Goal: Task Accomplishment & Management: Manage account settings

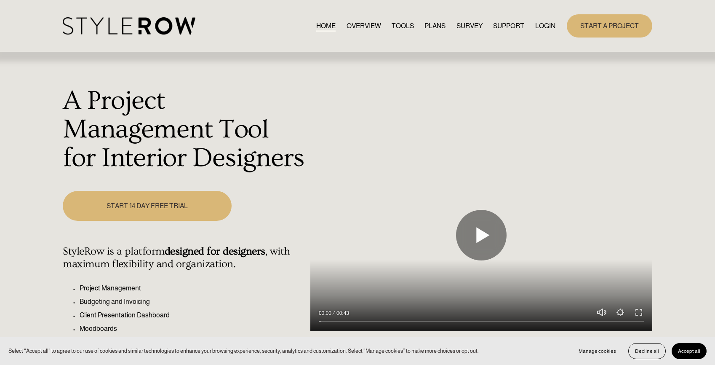
click at [535, 27] on link "LOGIN" at bounding box center [545, 25] width 20 height 11
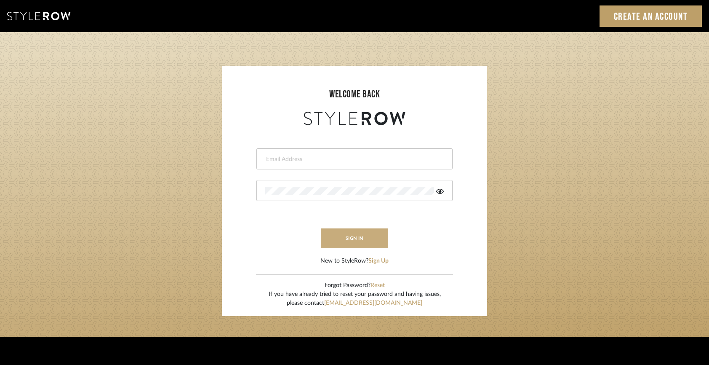
type input "keegan@keeganwilliamsinteriors.com"
click at [351, 237] on button "sign in" at bounding box center [354, 238] width 67 height 20
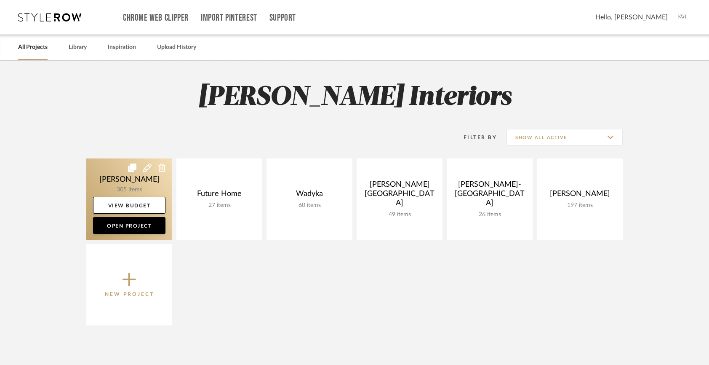
click at [144, 183] on link at bounding box center [129, 198] width 86 height 81
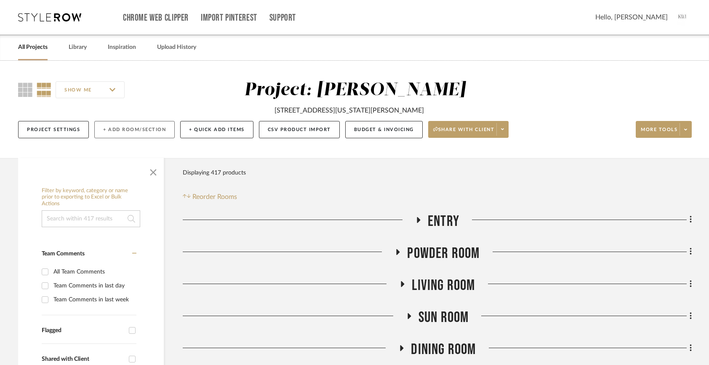
click at [135, 133] on button "+ Add Room/Section" at bounding box center [134, 129] width 80 height 17
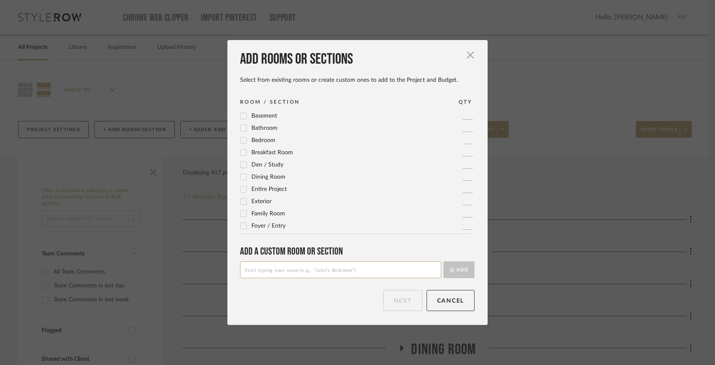
click at [272, 264] on input at bounding box center [340, 269] width 201 height 17
click at [258, 272] on input "Seconf Entry Off Dining Room" at bounding box center [340, 269] width 201 height 17
type input "Second Entry Off Dining Room"
click at [462, 271] on button "Add" at bounding box center [458, 269] width 31 height 17
click at [403, 298] on button "Next" at bounding box center [402, 300] width 39 height 21
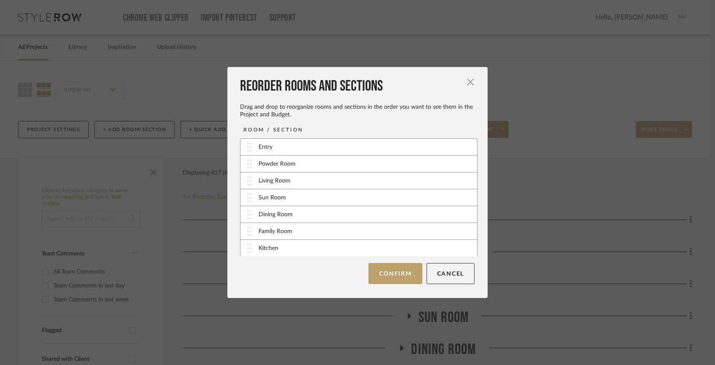
scroll to position [135, 0]
drag, startPoint x: 246, startPoint y: 246, endPoint x: 246, endPoint y: 160, distance: 86.7
drag, startPoint x: 245, startPoint y: 213, endPoint x: 245, endPoint y: 168, distance: 44.2
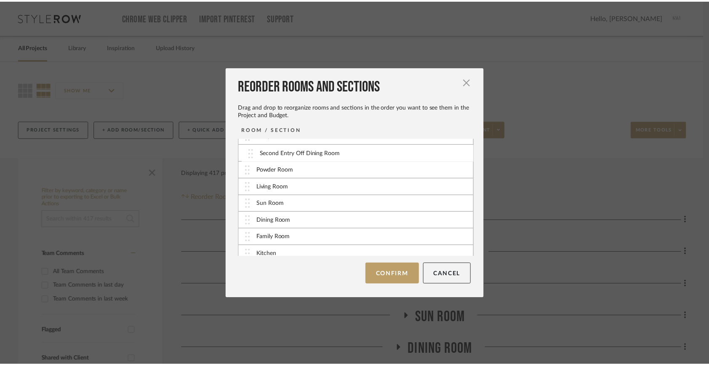
scroll to position [0, 0]
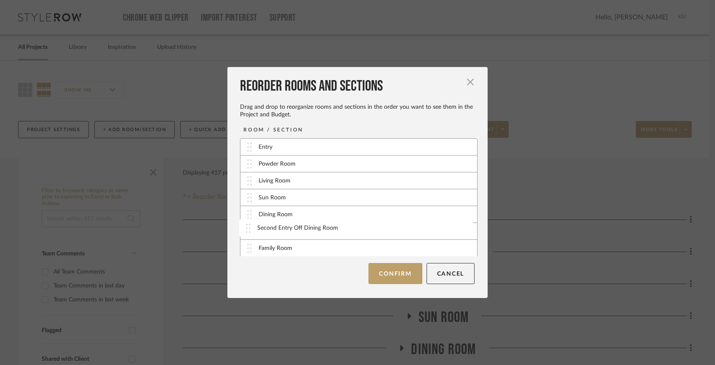
drag, startPoint x: 248, startPoint y: 218, endPoint x: 248, endPoint y: 223, distance: 5.5
click at [391, 278] on button "Confirm" at bounding box center [394, 273] width 53 height 21
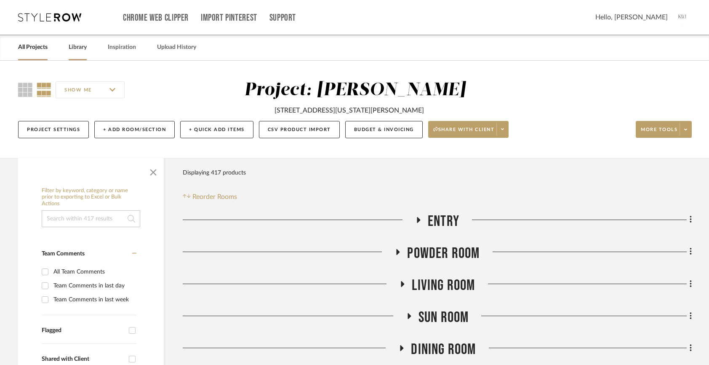
click at [71, 51] on link "Library" at bounding box center [78, 47] width 18 height 11
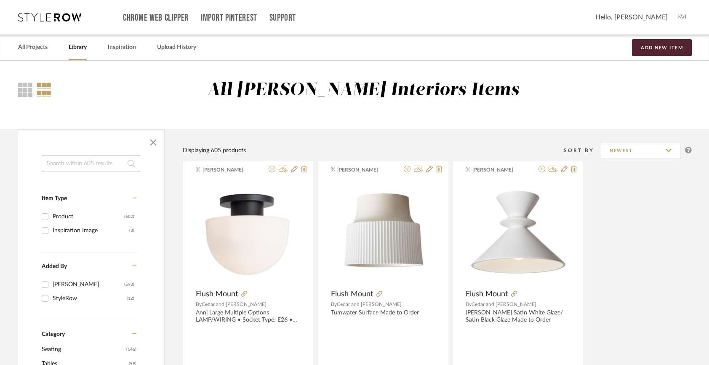
click at [88, 164] on input at bounding box center [91, 163] width 99 height 17
type input "[PERSON_NAME]"
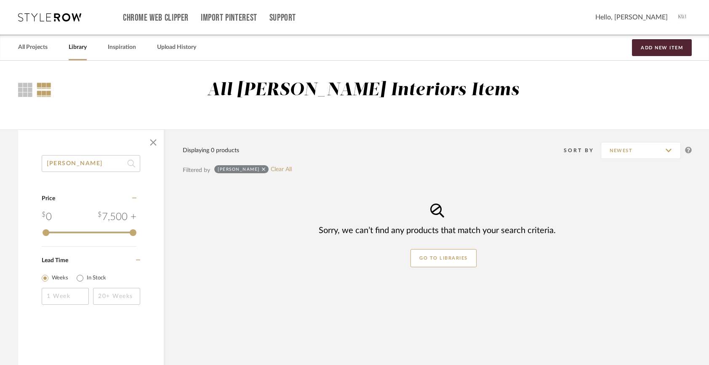
click at [247, 168] on div "[PERSON_NAME]" at bounding box center [241, 169] width 54 height 8
click at [245, 169] on div "[PERSON_NAME]" at bounding box center [241, 169] width 54 height 8
click at [102, 161] on input "[PERSON_NAME]" at bounding box center [91, 163] width 99 height 17
click at [157, 137] on span "button" at bounding box center [153, 142] width 20 height 20
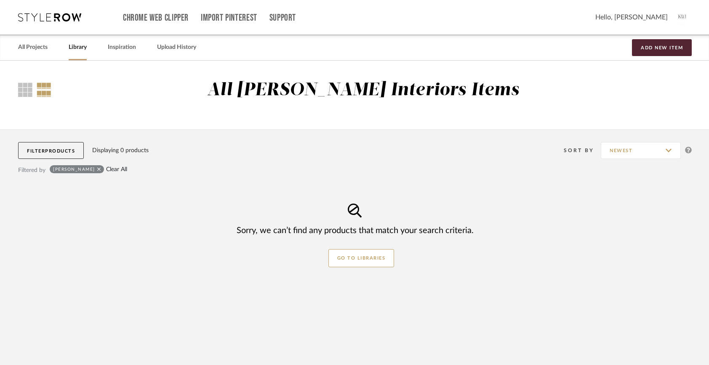
click at [106, 168] on link "Clear All" at bounding box center [116, 169] width 21 height 7
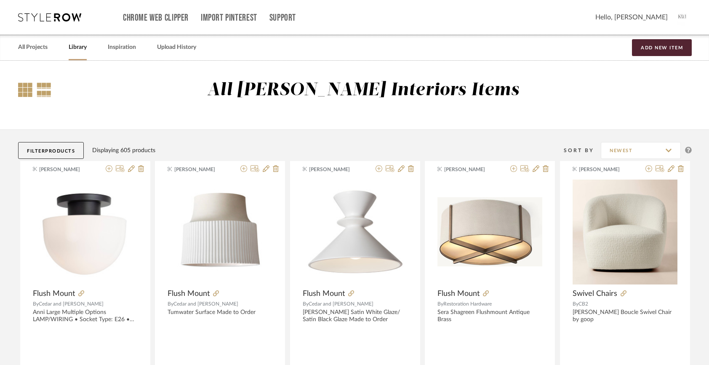
click at [27, 88] on div at bounding box center [25, 90] width 14 height 14
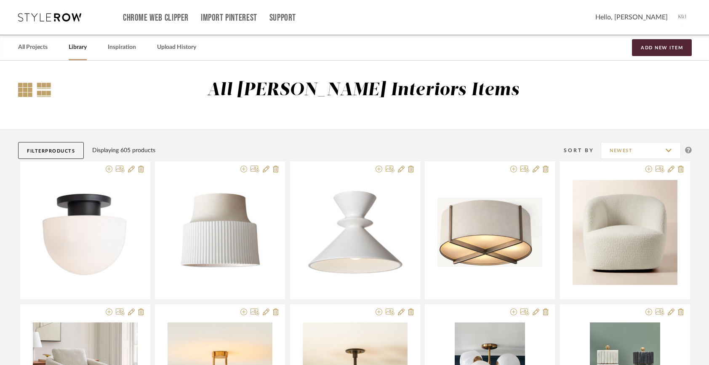
click at [45, 84] on div at bounding box center [44, 90] width 15 height 14
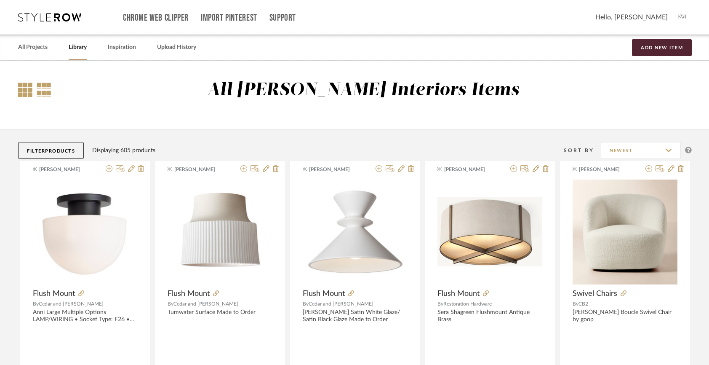
click at [24, 83] on div at bounding box center [25, 90] width 14 height 14
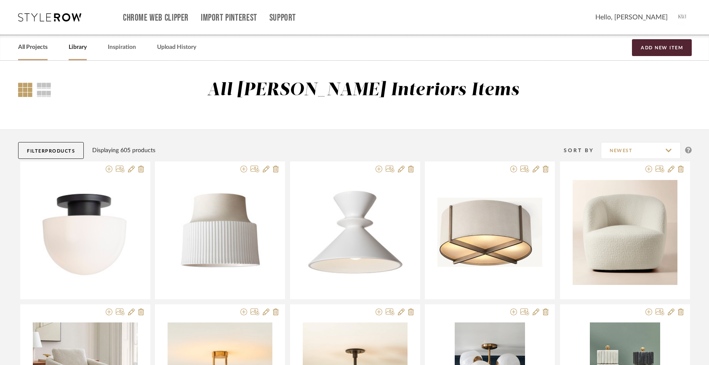
click at [36, 48] on link "All Projects" at bounding box center [32, 47] width 29 height 11
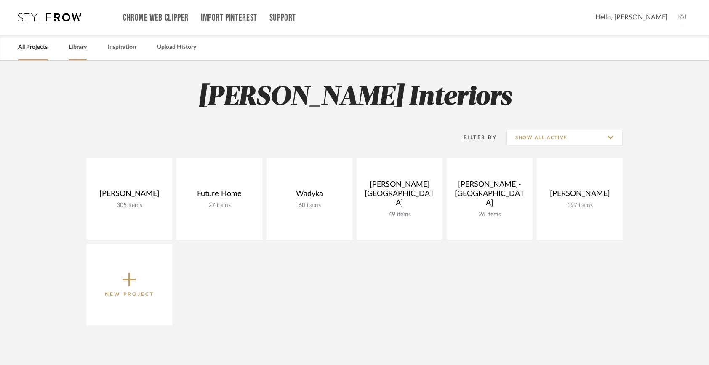
click at [78, 51] on link "Library" at bounding box center [78, 47] width 18 height 11
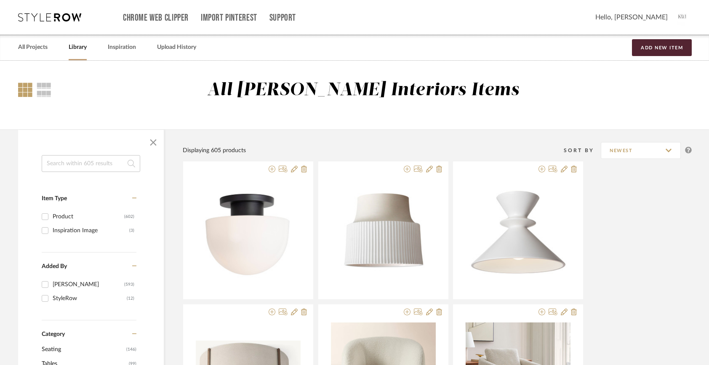
click at [72, 162] on input at bounding box center [91, 163] width 99 height 17
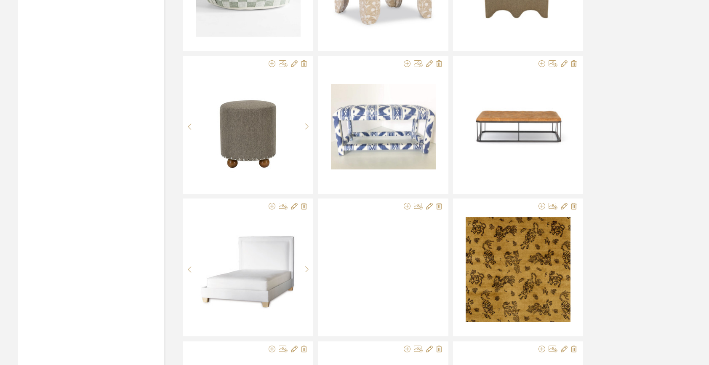
scroll to position [1138, 0]
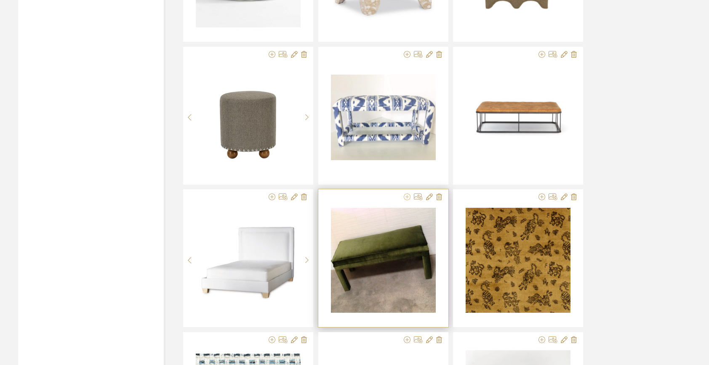
type input "bench"
click at [407, 197] on icon at bounding box center [407, 196] width 7 height 7
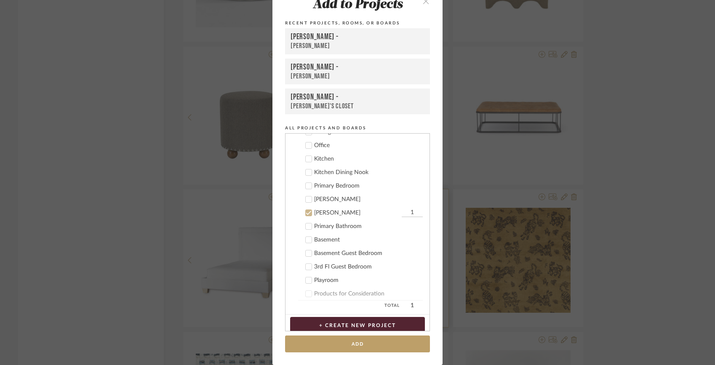
scroll to position [200, 0]
click at [306, 211] on icon at bounding box center [309, 211] width 6 height 6
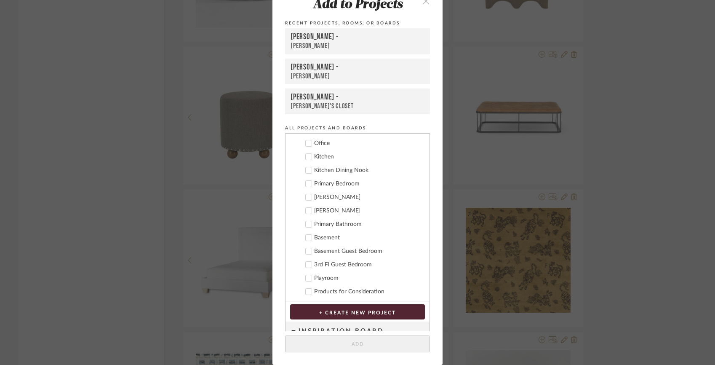
scroll to position [0, 0]
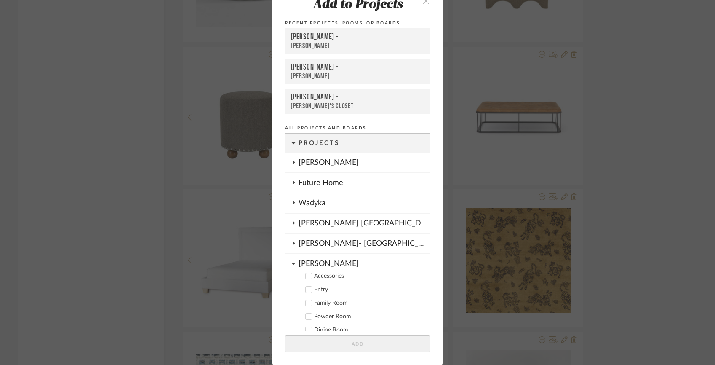
click at [304, 265] on div "[PERSON_NAME]" at bounding box center [364, 261] width 131 height 15
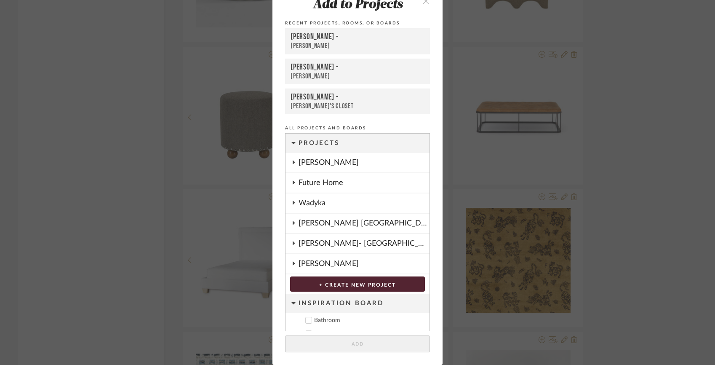
click at [321, 162] on div "[PERSON_NAME]" at bounding box center [364, 162] width 131 height 19
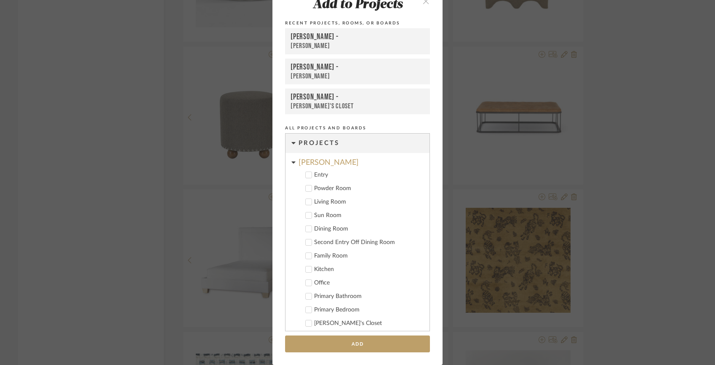
click at [307, 243] on icon at bounding box center [309, 242] width 6 height 6
click at [340, 343] on button "Add" at bounding box center [357, 343] width 145 height 17
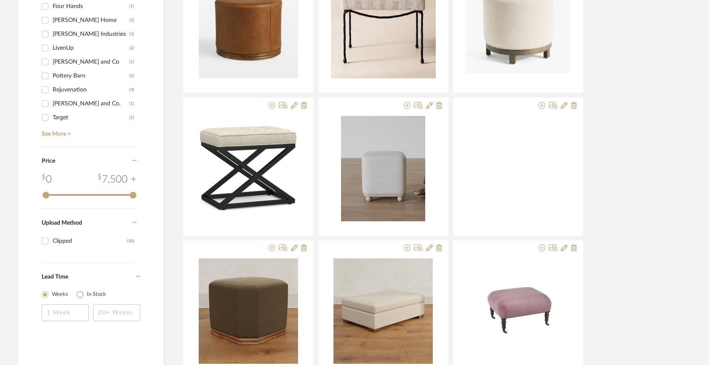
scroll to position [515, 0]
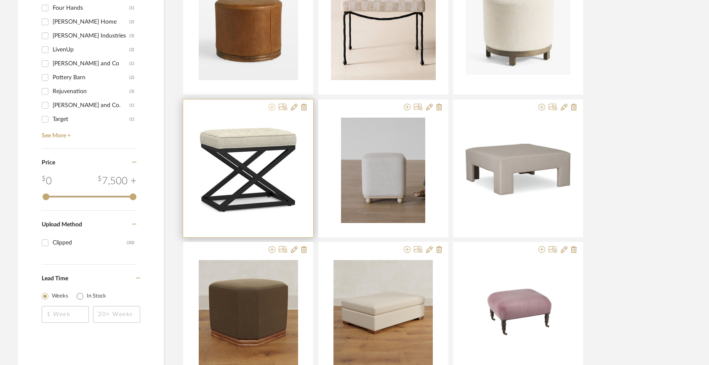
click at [271, 107] on icon at bounding box center [272, 107] width 7 height 7
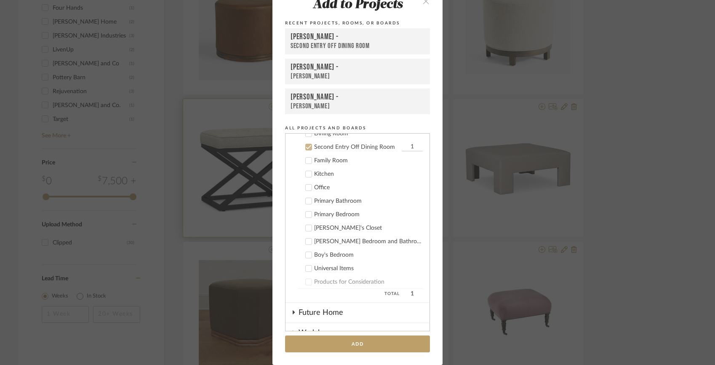
scroll to position [101, 0]
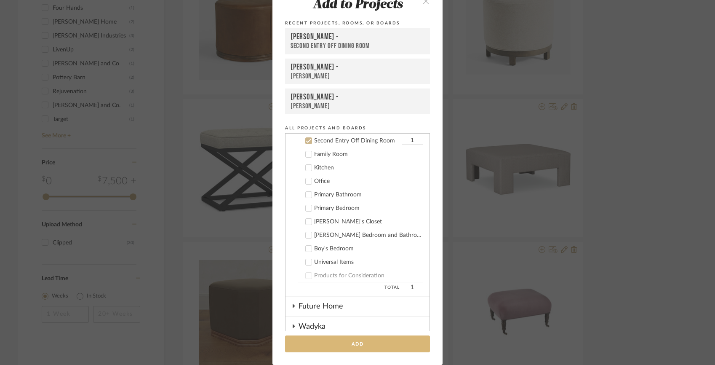
click at [347, 343] on button "Add" at bounding box center [357, 343] width 145 height 17
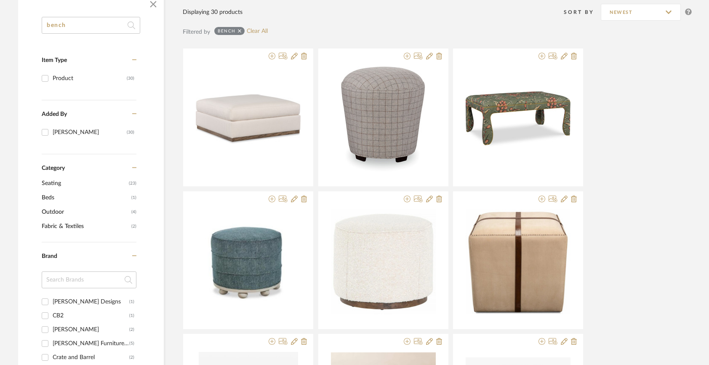
scroll to position [107, 0]
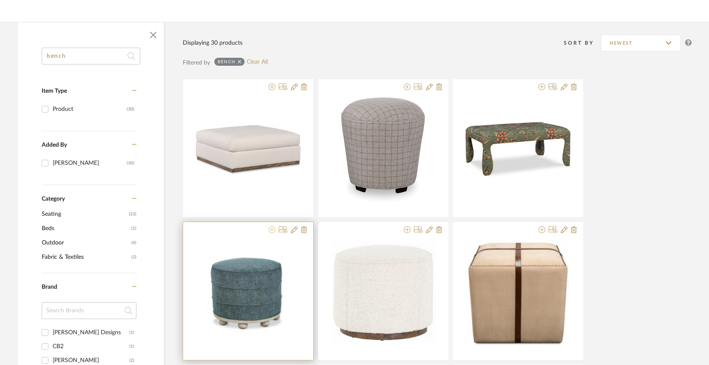
click at [271, 230] on icon at bounding box center [272, 229] width 7 height 7
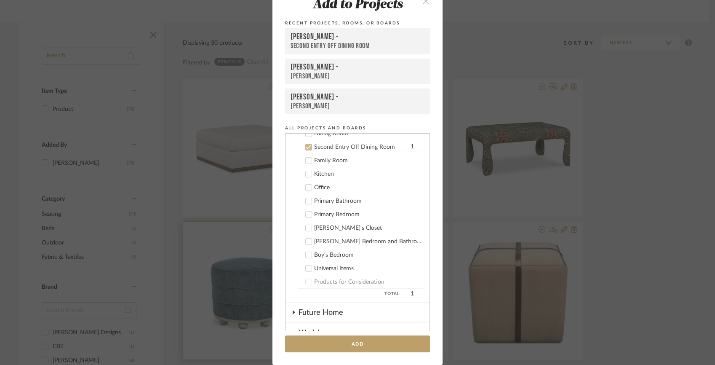
scroll to position [101, 0]
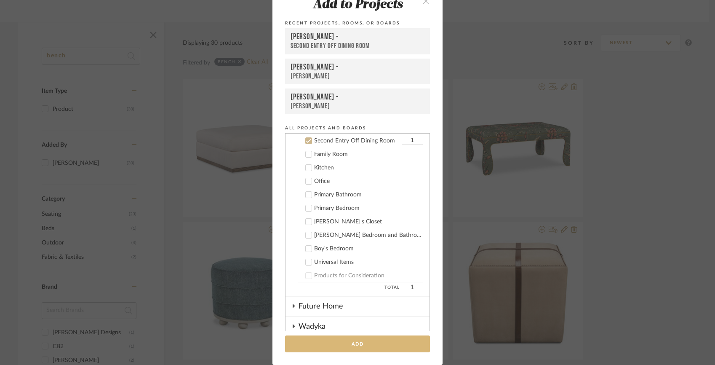
click at [353, 342] on button "Add" at bounding box center [357, 343] width 145 height 17
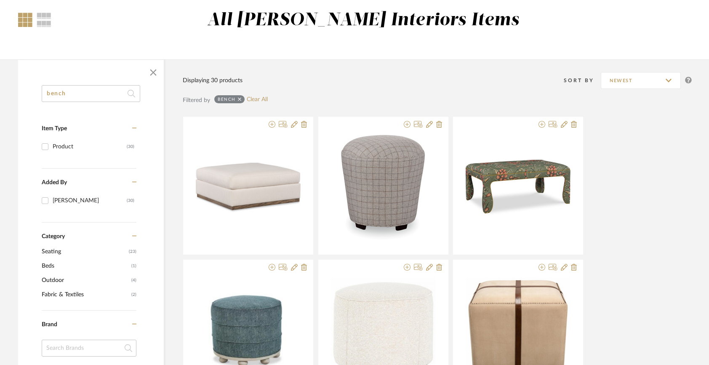
scroll to position [0, 0]
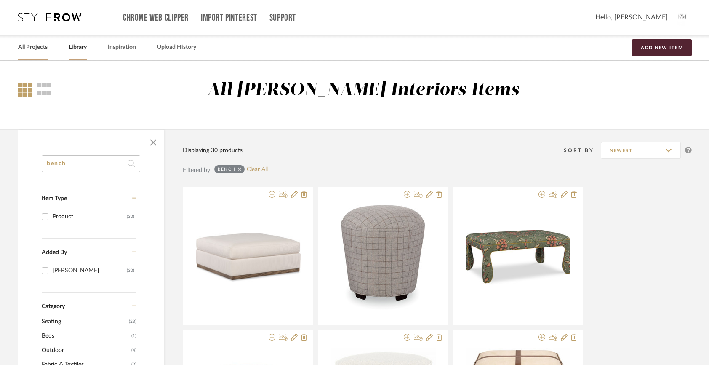
click at [29, 48] on link "All Projects" at bounding box center [32, 47] width 29 height 11
